Goal: Register for event/course: Register for event/course

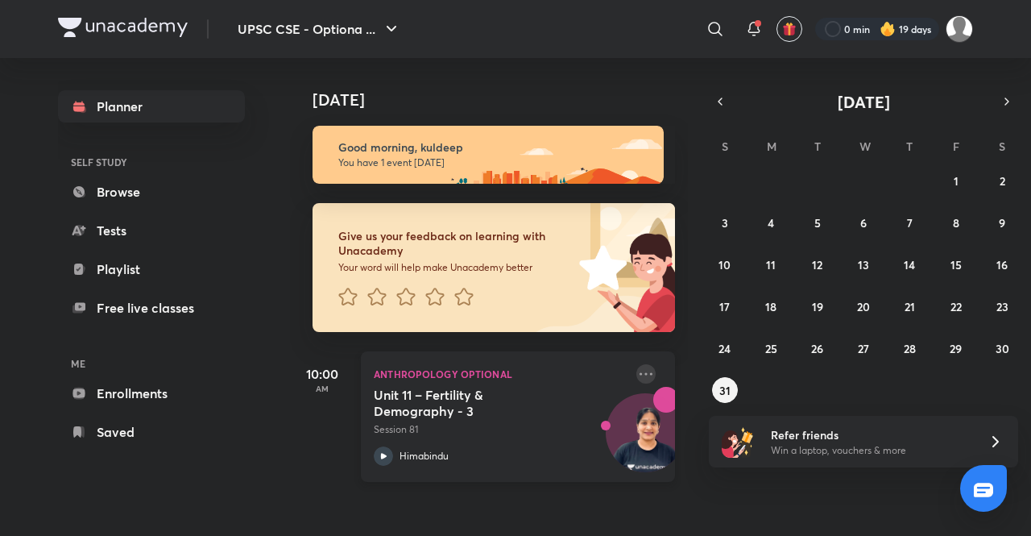
click at [637, 371] on icon at bounding box center [646, 373] width 19 height 19
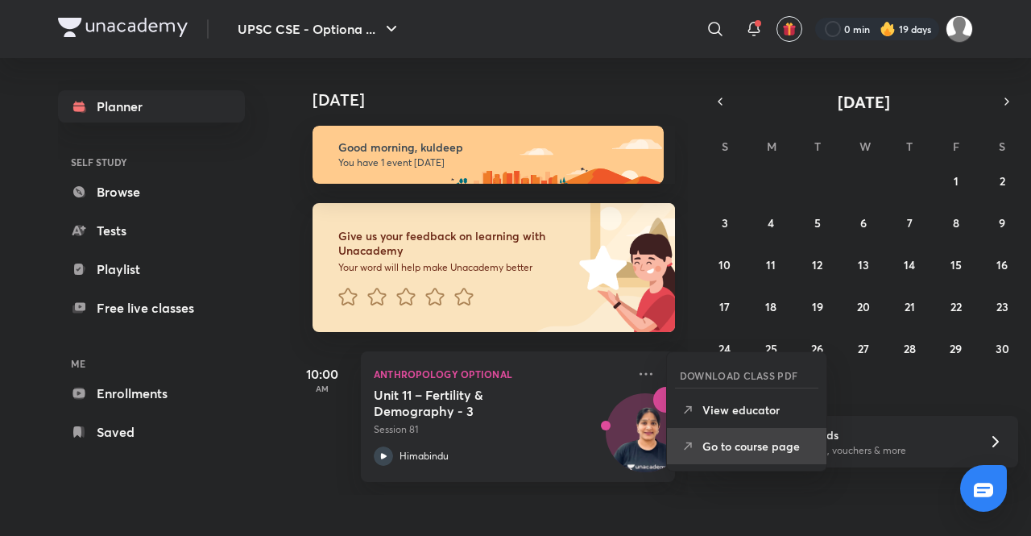
click at [743, 455] on li "Go to course page" at bounding box center [747, 446] width 160 height 36
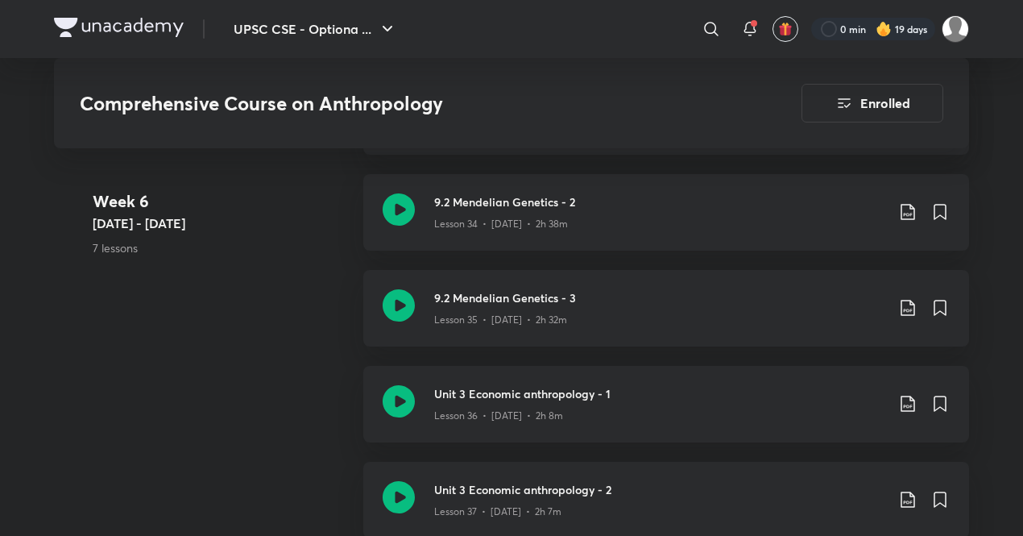
scroll to position [4436, 0]
click at [519, 226] on p "Lesson 34 • [DATE] • 2h 38m" at bounding box center [501, 225] width 134 height 15
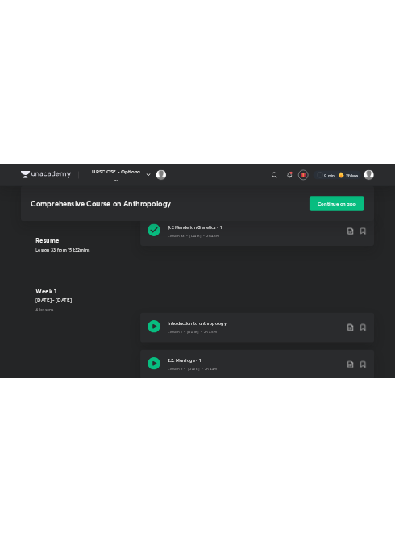
scroll to position [623, 0]
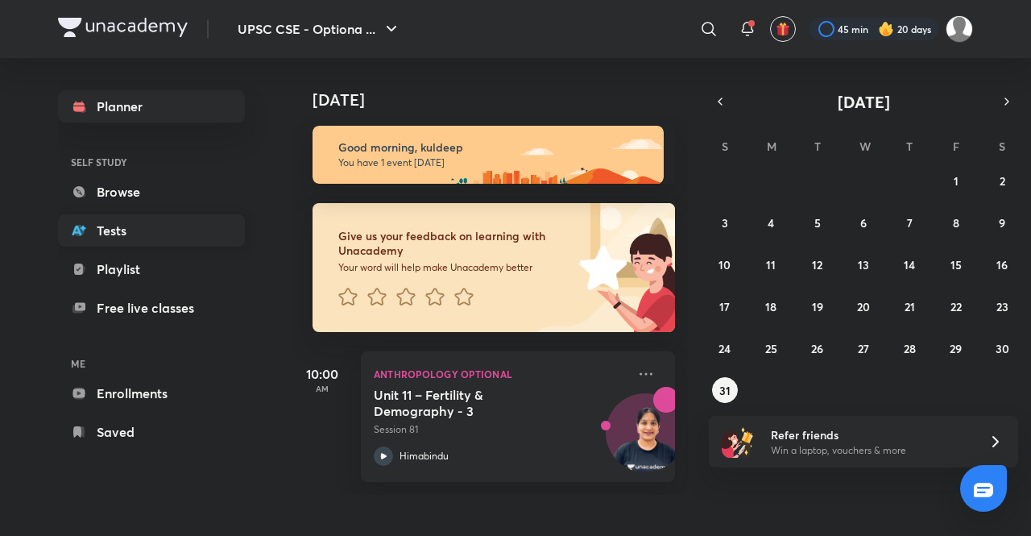
click at [160, 227] on link "Tests" at bounding box center [151, 230] width 187 height 32
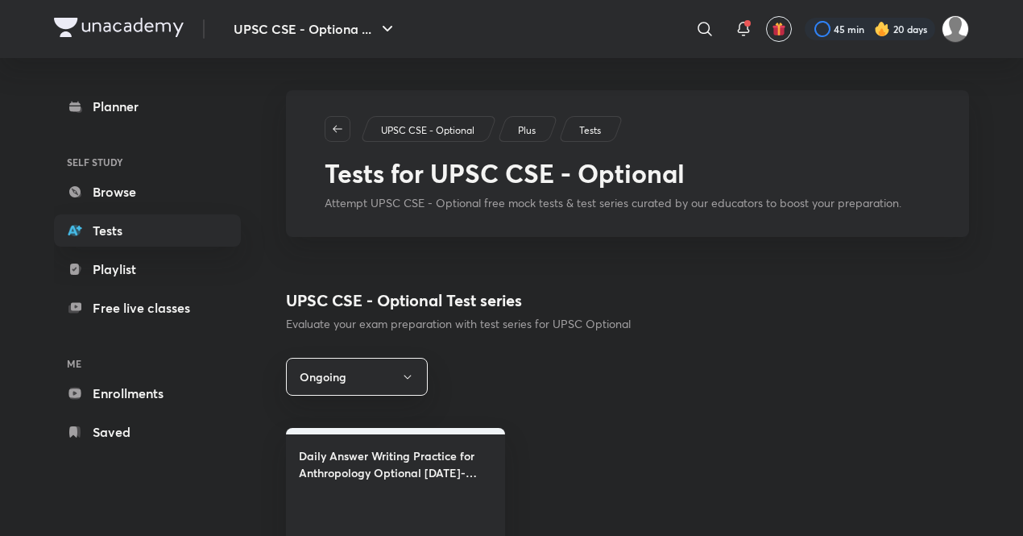
scroll to position [48, 0]
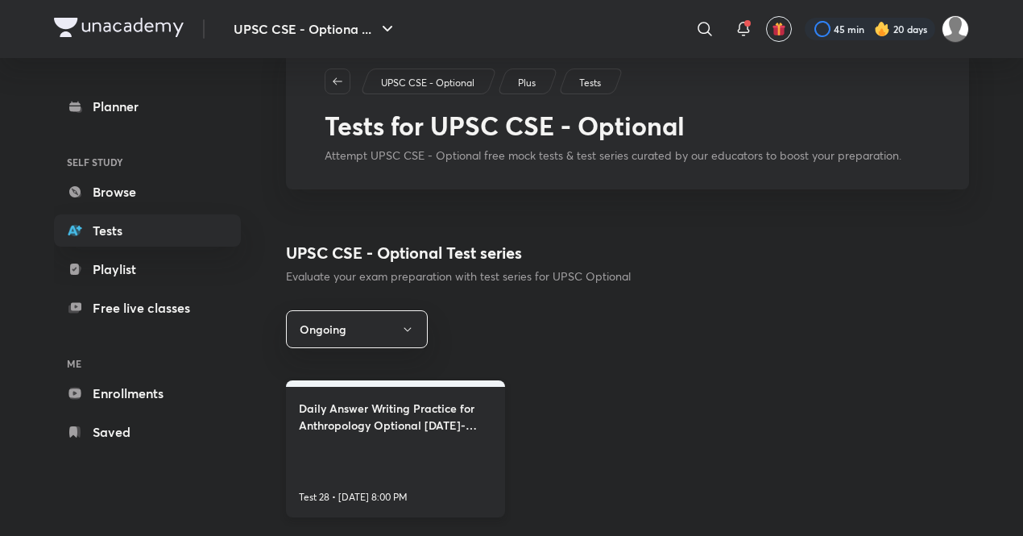
click at [401, 417] on h4 "Daily Answer Writing Practice for Anthropology Optional 2026-2027 By Himabindu" at bounding box center [395, 417] width 193 height 34
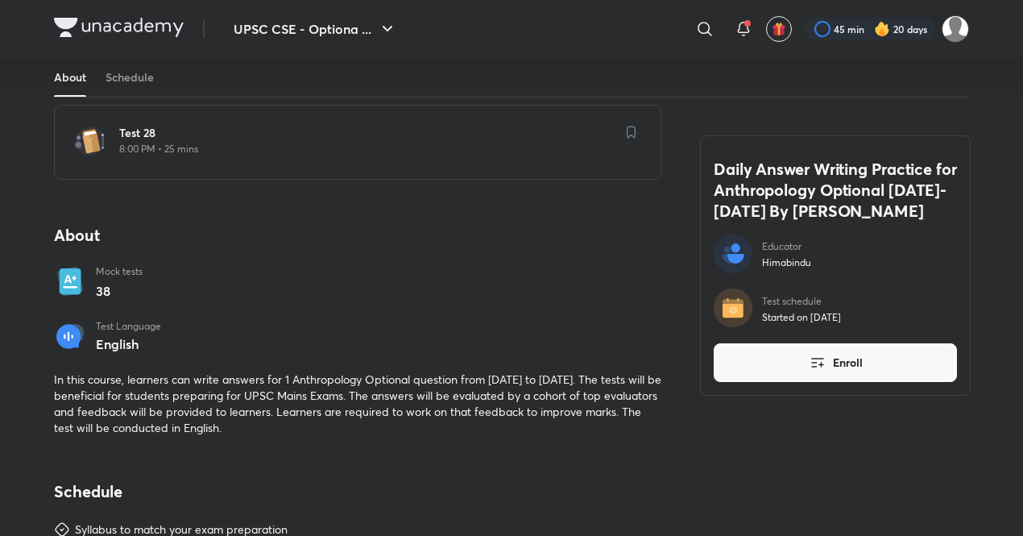
scroll to position [411, 0]
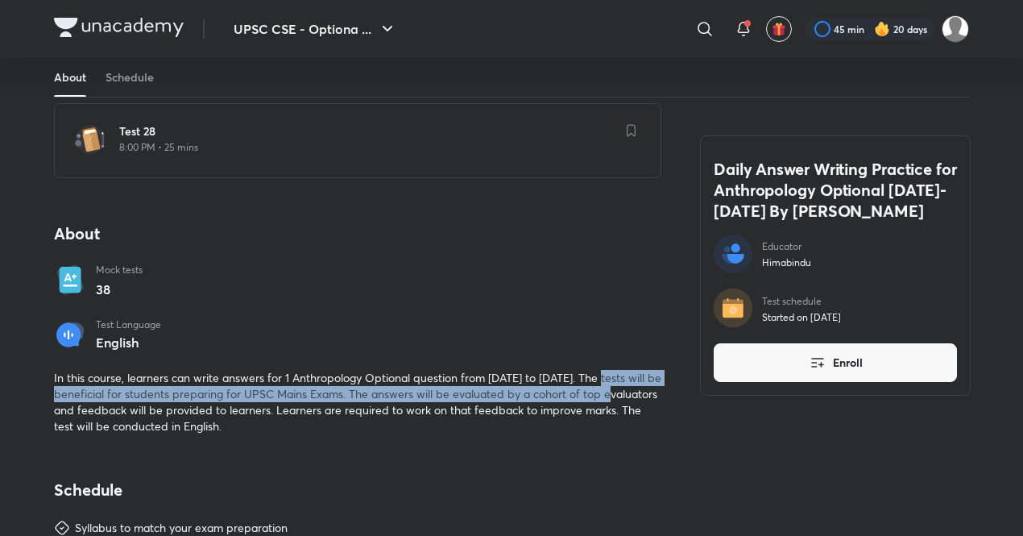
drag, startPoint x: 612, startPoint y: 375, endPoint x: 632, endPoint y: 392, distance: 25.7
click at [632, 392] on span "In this course, learners can write answers for 1 Anthropology Optional question…" at bounding box center [358, 402] width 608 height 64
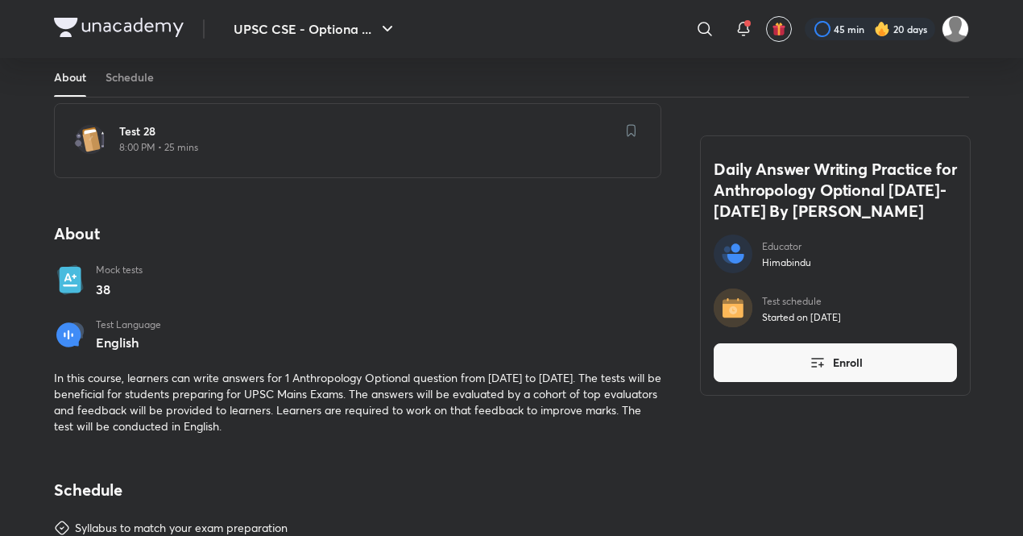
click at [469, 351] on div "Upcoming - 1 Sept Test 28 8:00 PM • 25 mins About Mock tests 38 Test Language E…" at bounding box center [358, 248] width 608 height 371
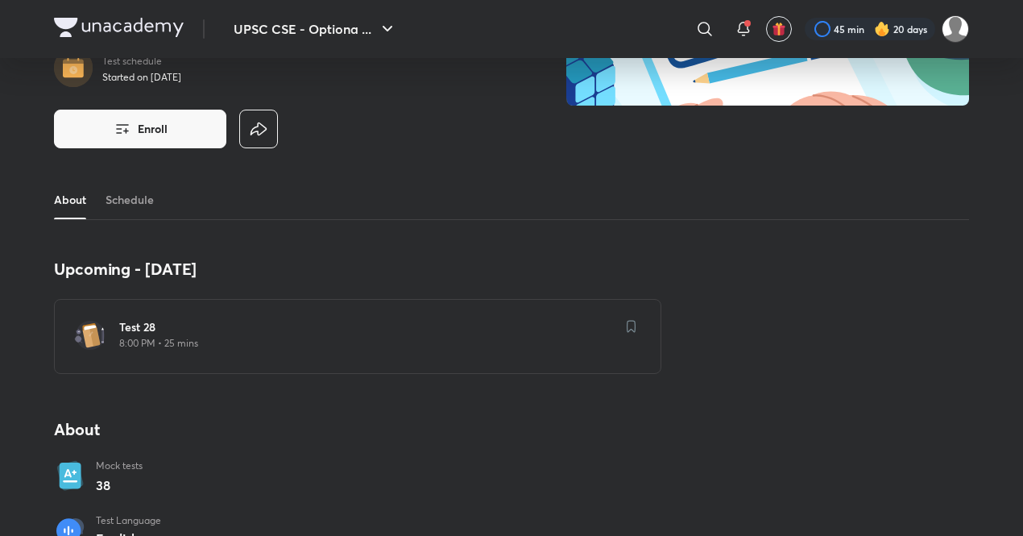
scroll to position [214, 0]
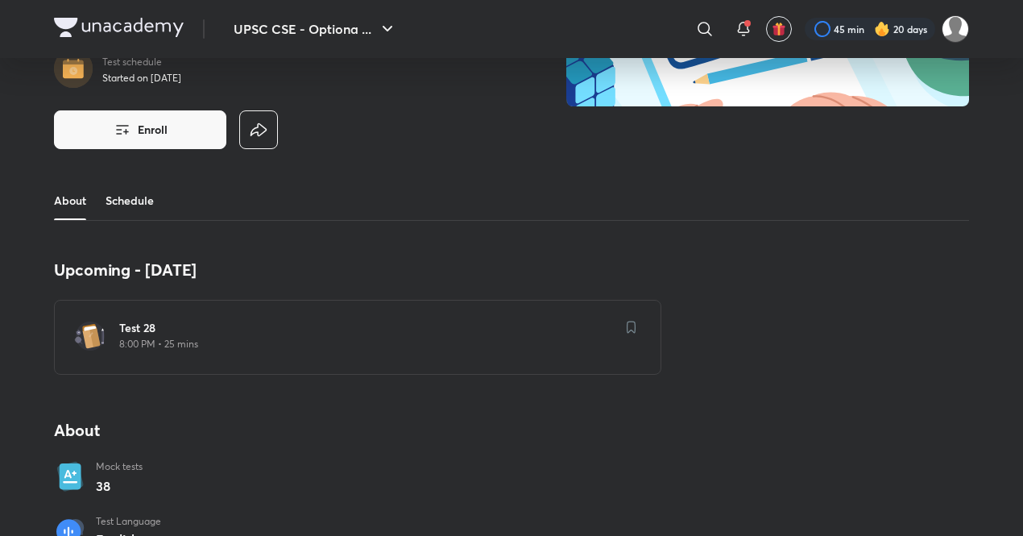
click at [141, 195] on link "Schedule" at bounding box center [130, 200] width 48 height 39
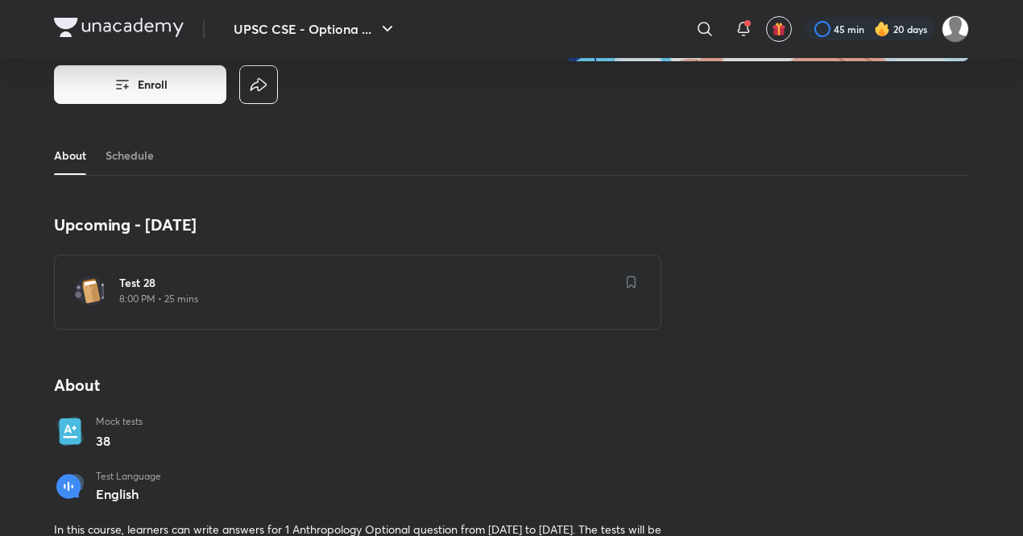
scroll to position [181, 0]
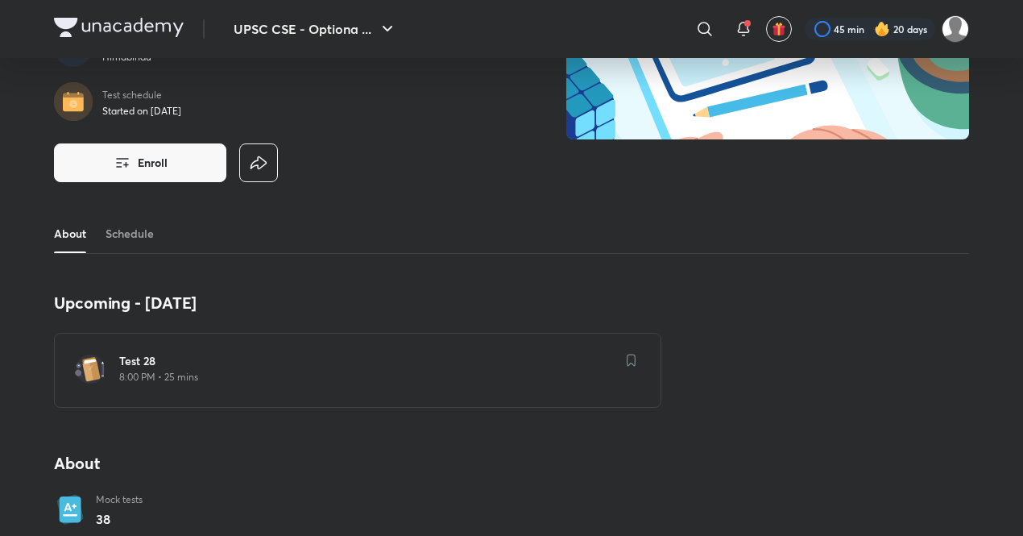
click at [186, 187] on div "Daily Answer Writing Practice for Anthropology Optional 2026-2027 By Himabindu …" at bounding box center [511, 61] width 915 height 305
click at [169, 156] on button "Enroll" at bounding box center [140, 162] width 172 height 39
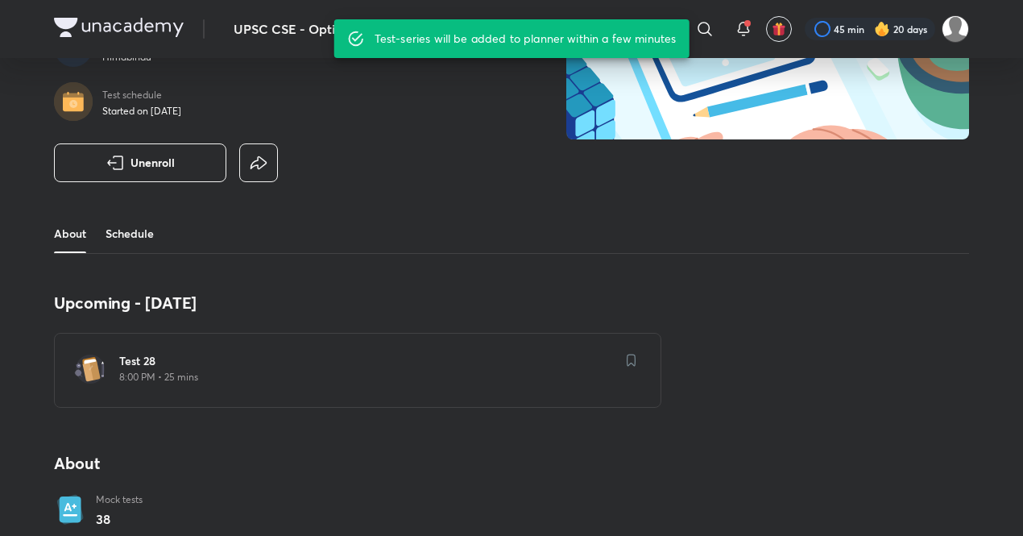
click at [139, 236] on link "Schedule" at bounding box center [130, 233] width 48 height 39
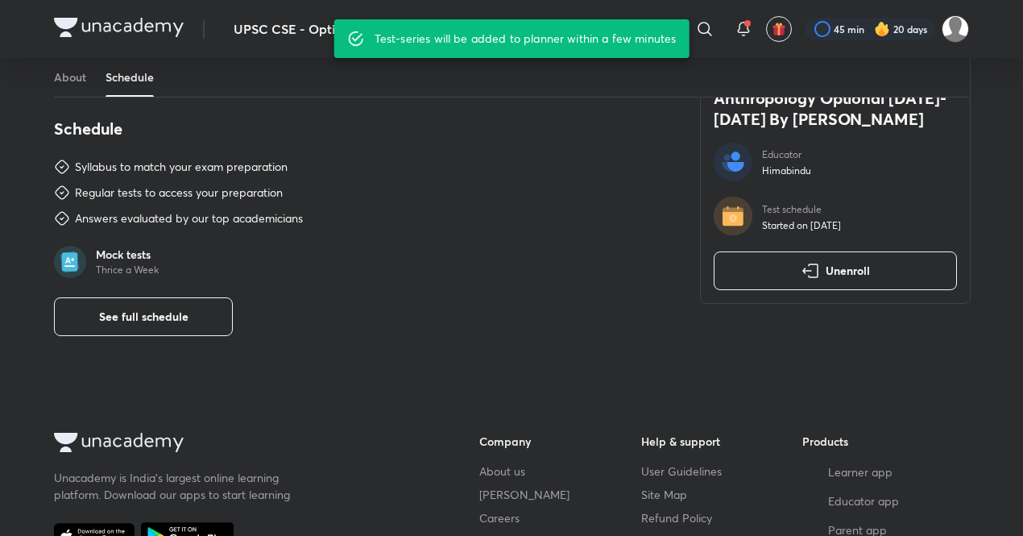
scroll to position [778, 0]
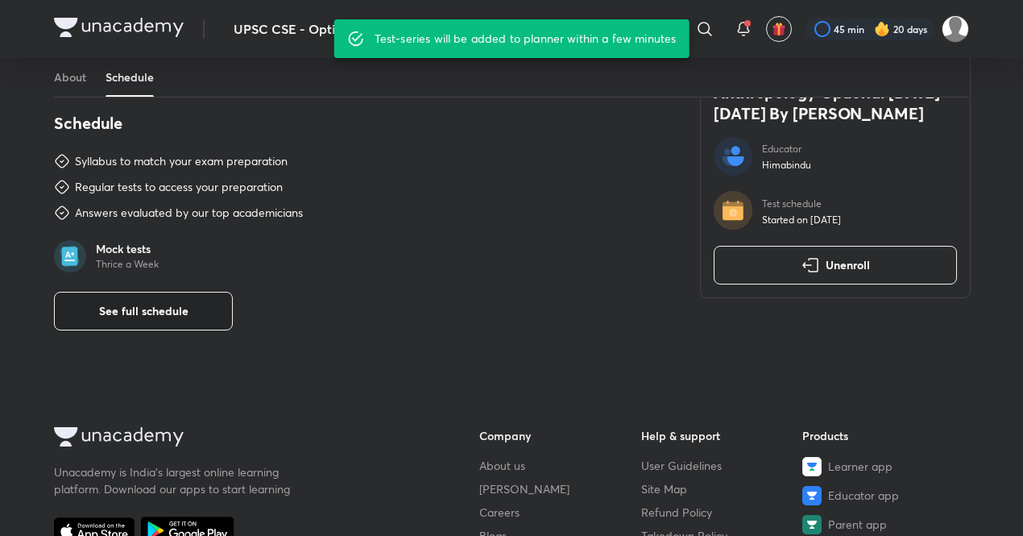
click at [180, 317] on span "See full schedule" at bounding box center [143, 311] width 89 height 16
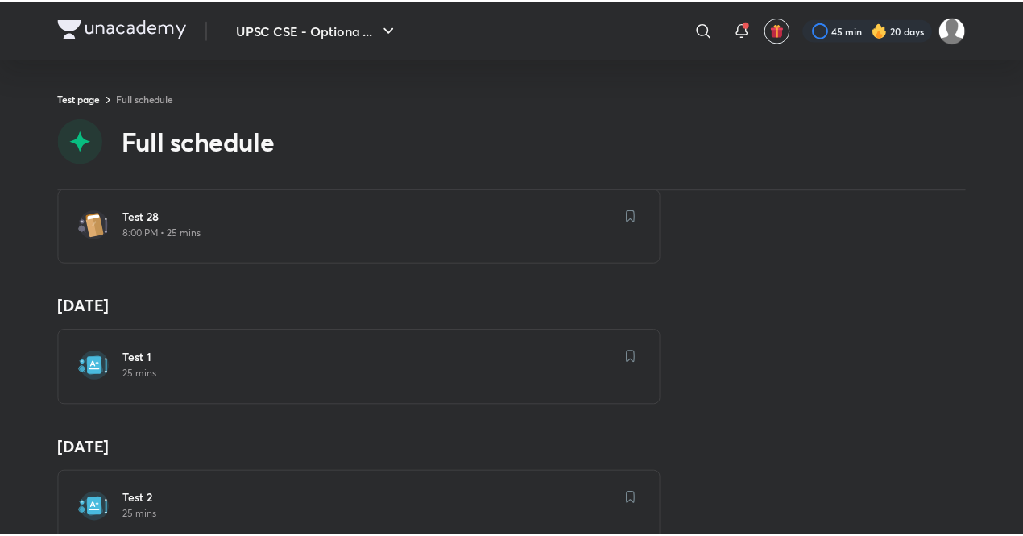
scroll to position [65, 0]
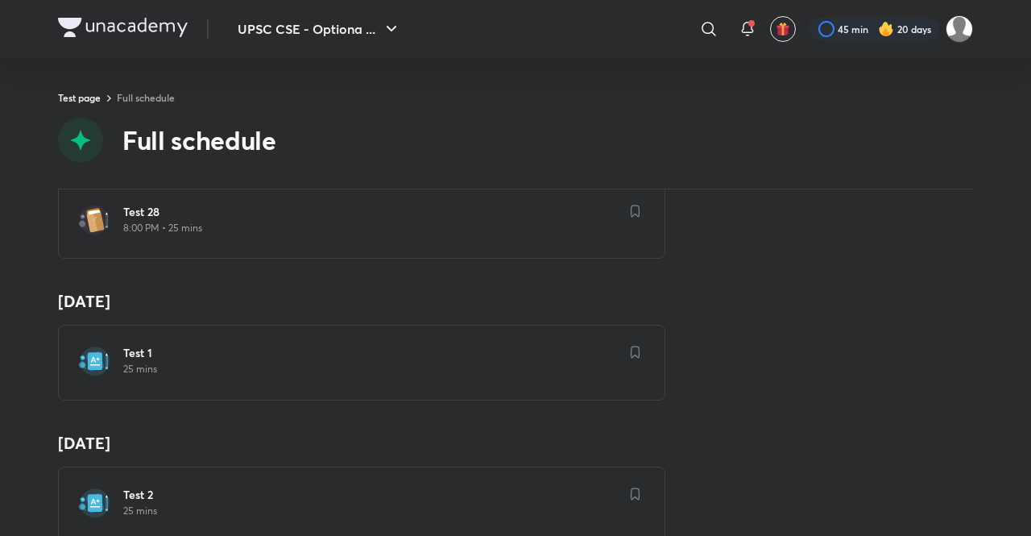
click at [292, 361] on div "Test 1 25 mins" at bounding box center [371, 360] width 496 height 31
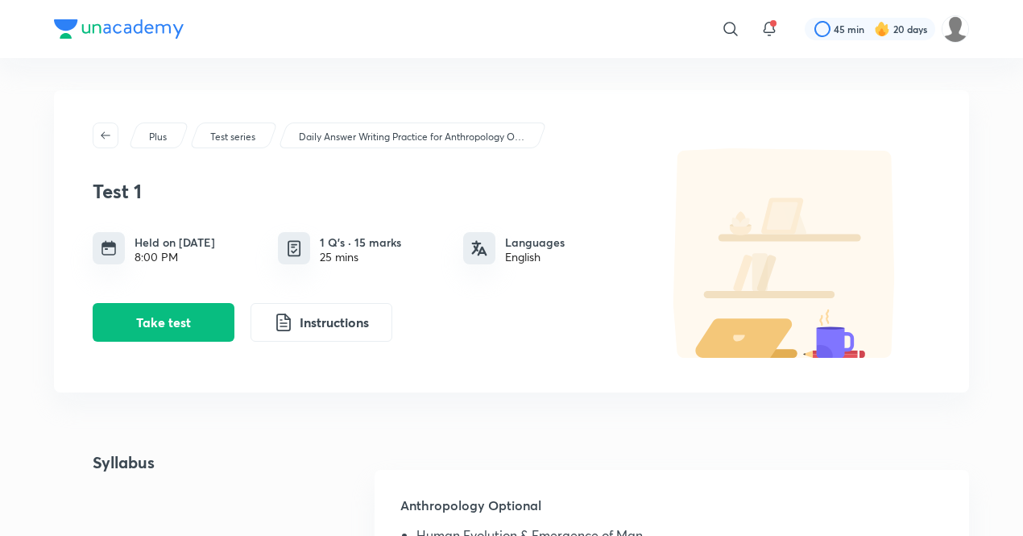
click at [85, 352] on div "Plus Test series Daily Answer Writing Practice for Anthropology Optional 2026-2…" at bounding box center [511, 241] width 915 height 302
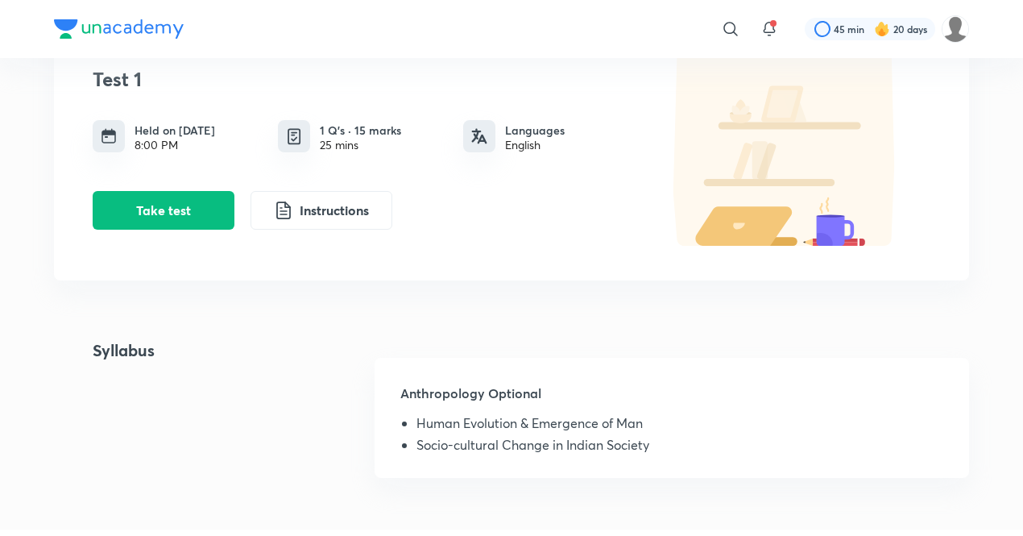
scroll to position [113, 0]
